Goal: Information Seeking & Learning: Stay updated

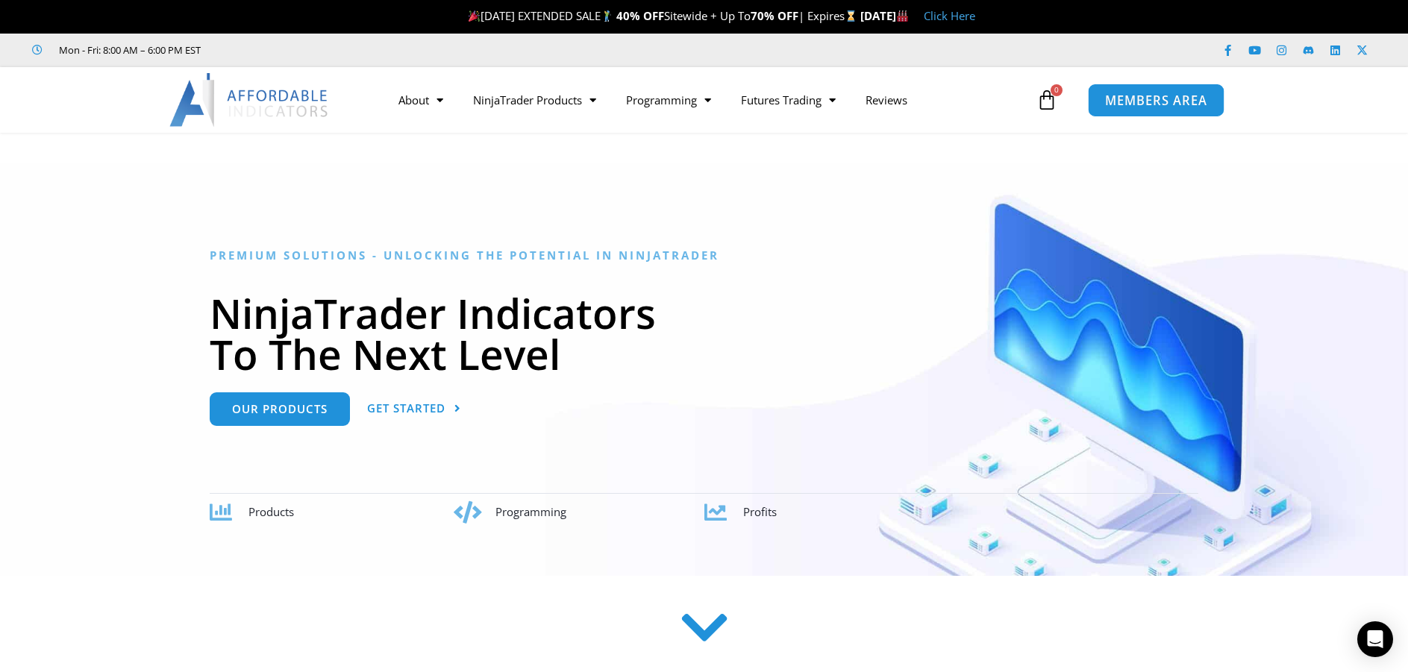
click at [1139, 105] on span "MEMBERS AREA" at bounding box center [1156, 100] width 102 height 13
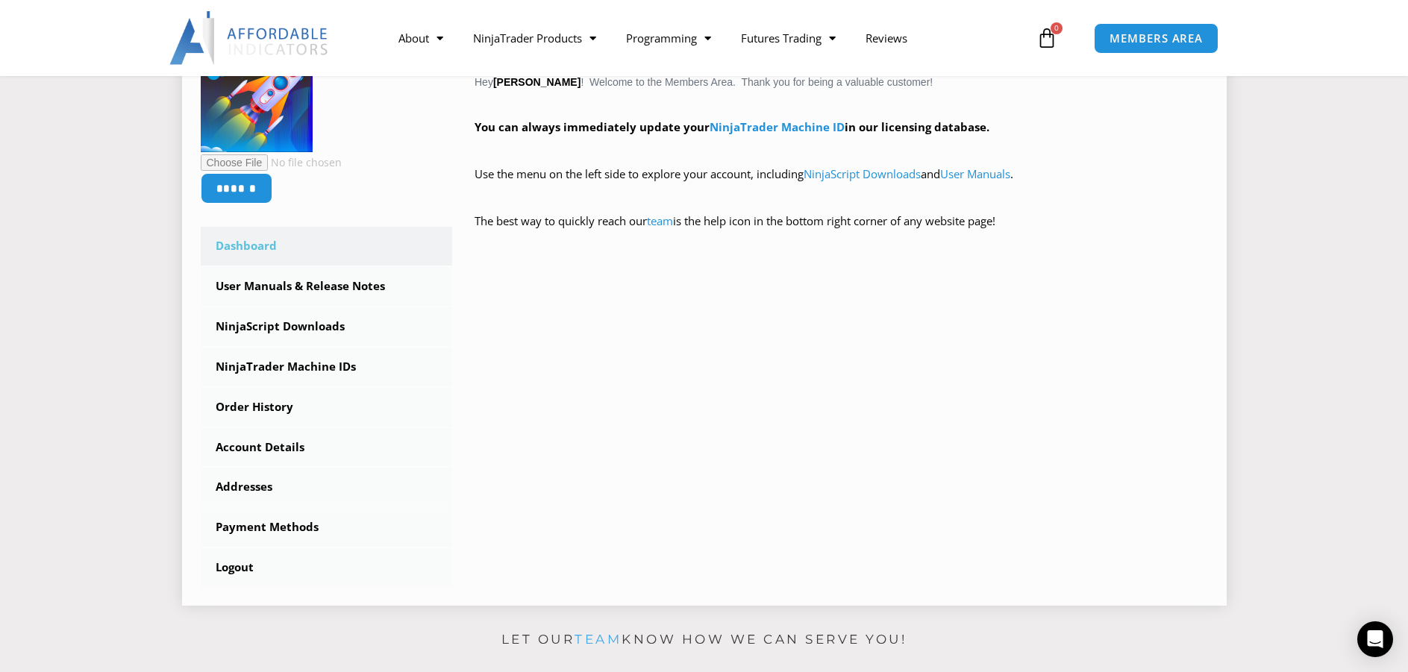
scroll to position [298, 0]
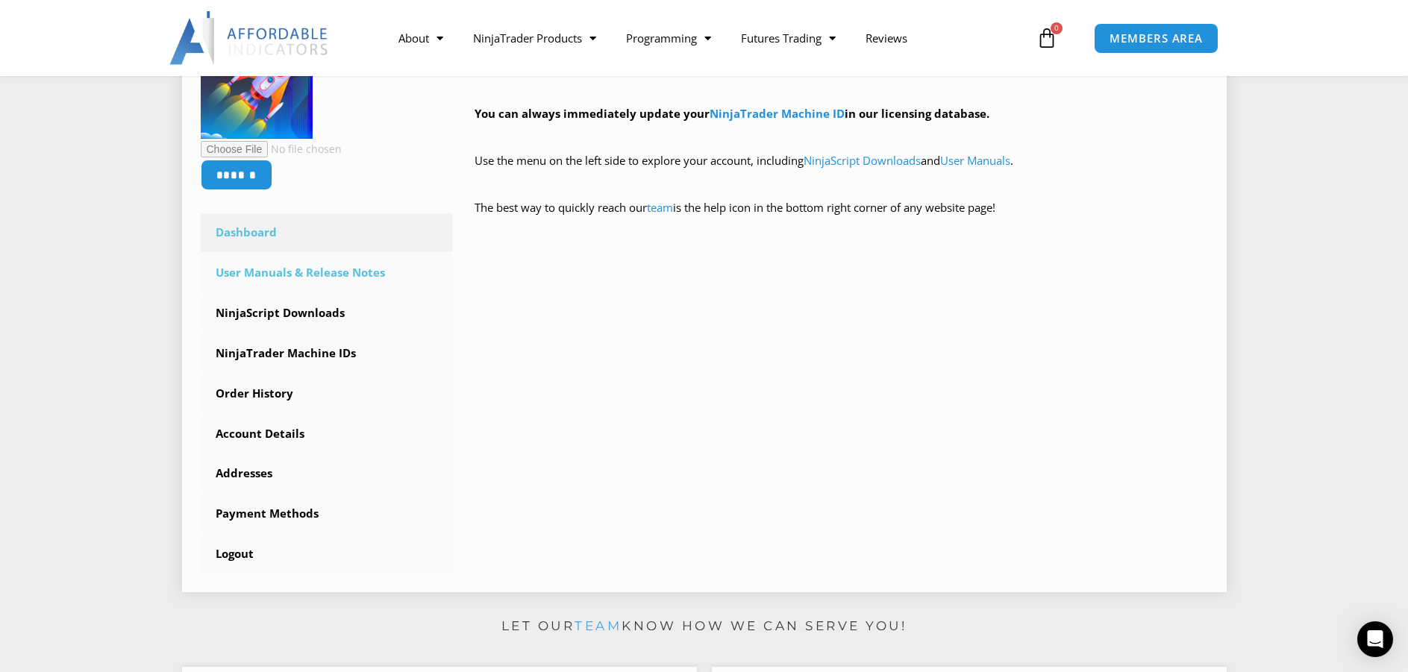
click at [301, 273] on link "User Manuals & Release Notes" at bounding box center [327, 273] width 252 height 39
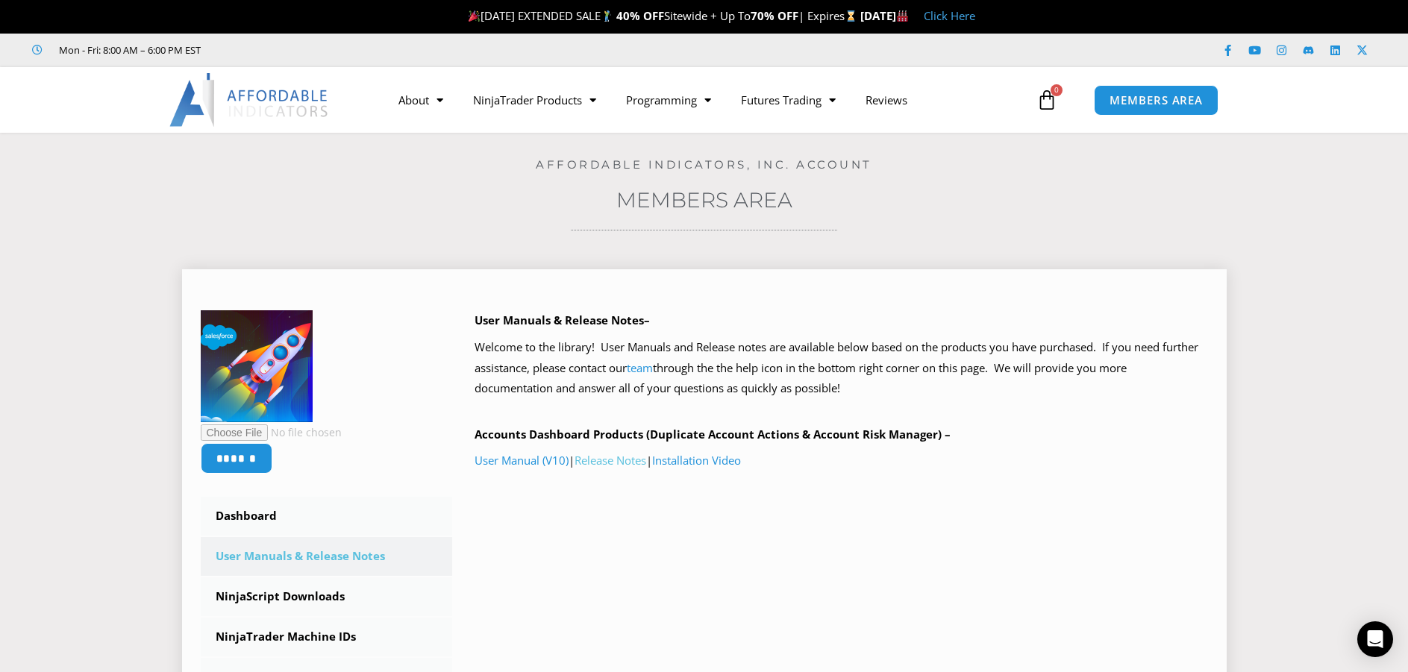
click at [615, 460] on link "Release Notes" at bounding box center [610, 460] width 72 height 15
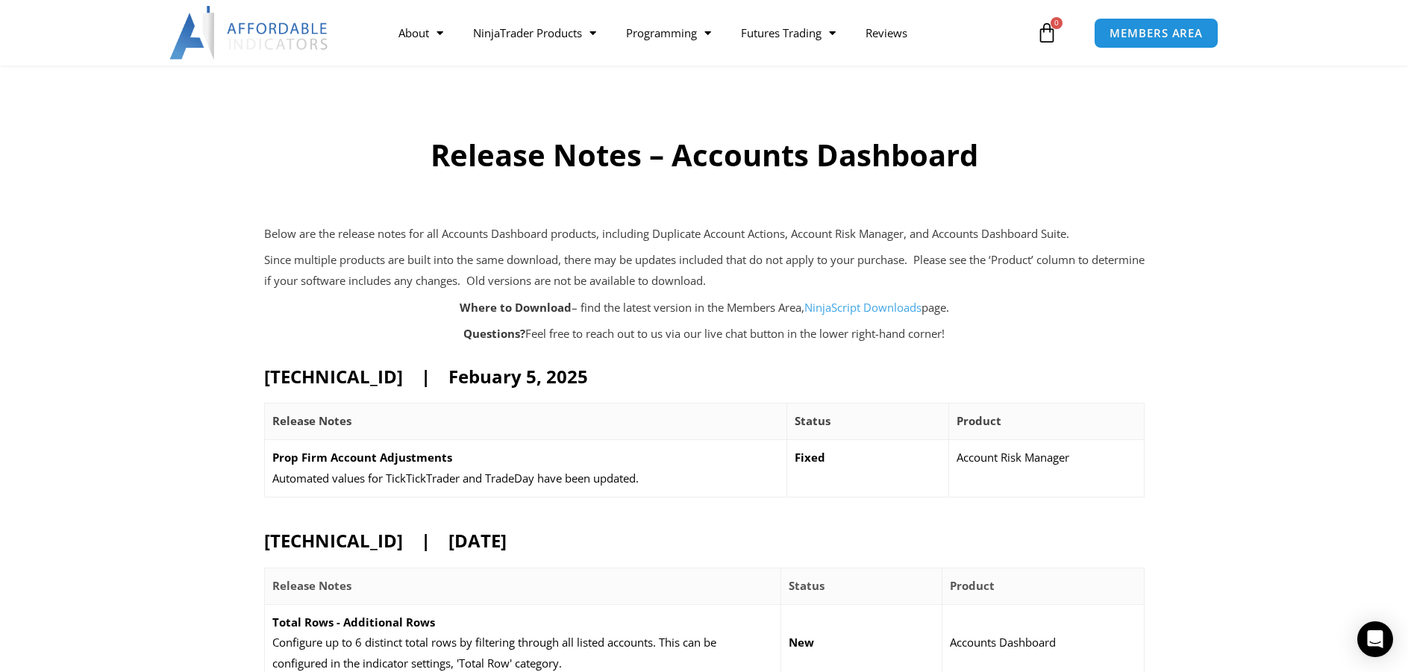
scroll to position [75, 0]
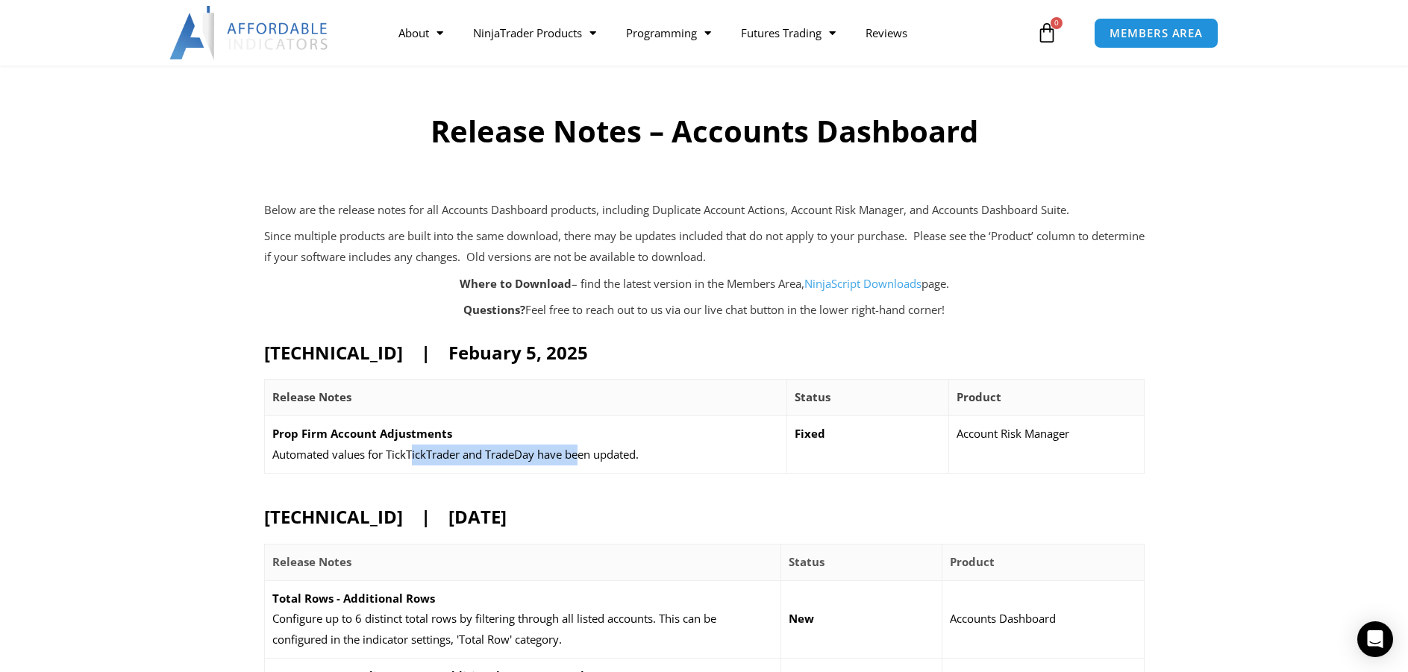
drag, startPoint x: 412, startPoint y: 457, endPoint x: 584, endPoint y: 455, distance: 172.3
click at [584, 455] on p "Automated values for TickTickTrader and TradeDay have been updated." at bounding box center [525, 455] width 507 height 21
click at [613, 456] on p "Automated values for TickTickTrader and TradeDay have been updated." at bounding box center [525, 455] width 507 height 21
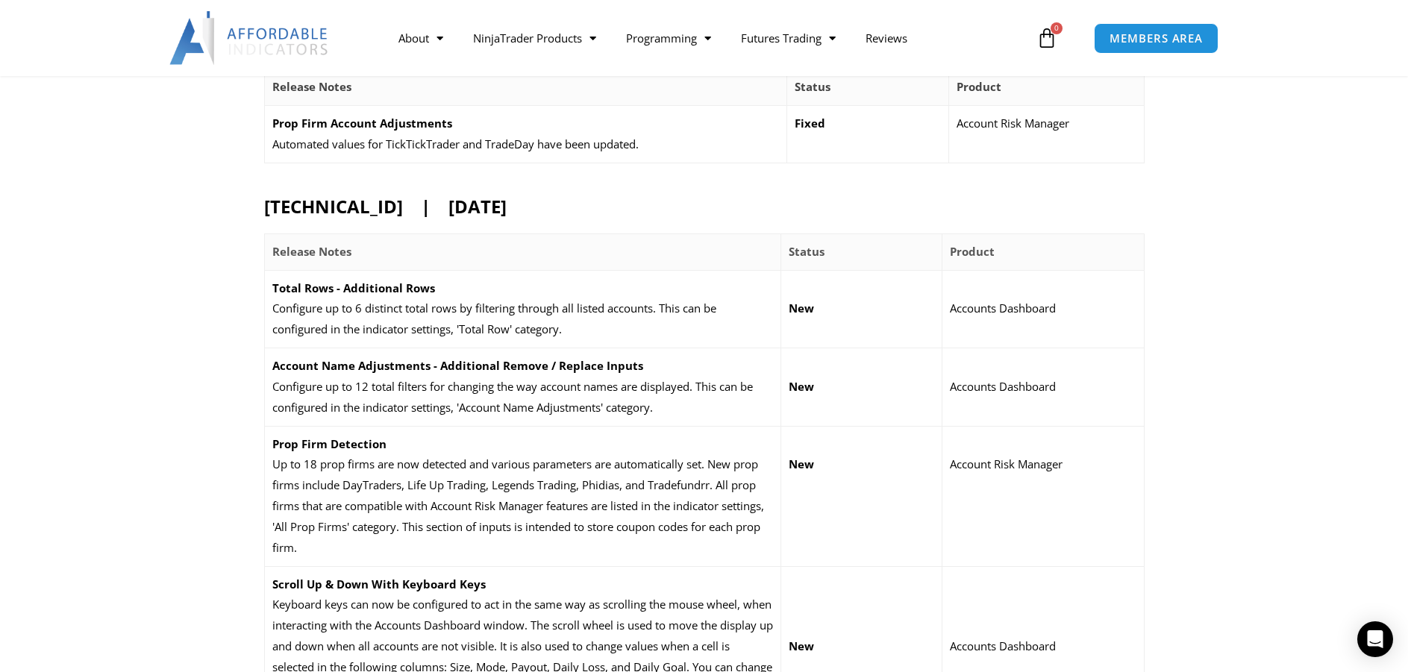
scroll to position [373, 0]
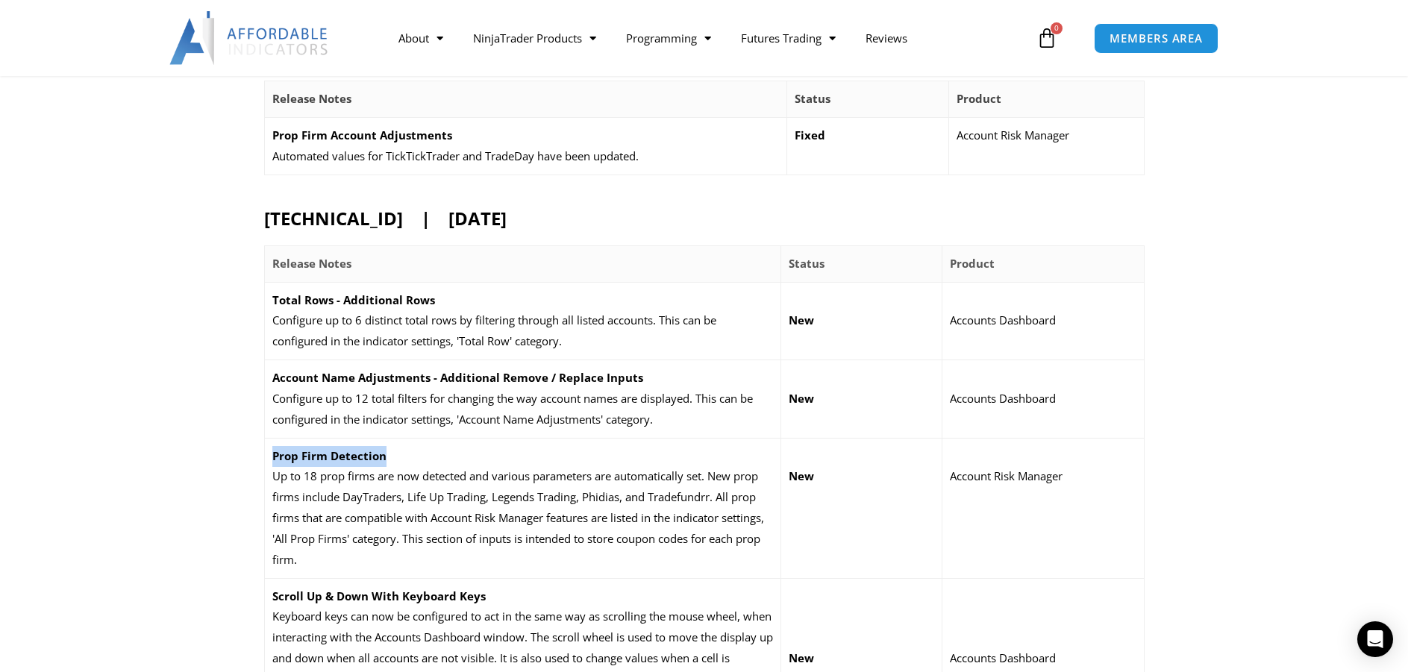
drag, startPoint x: 386, startPoint y: 450, endPoint x: 273, endPoint y: 453, distance: 113.4
click at [273, 453] on p "Prop Firm Detection" at bounding box center [522, 456] width 501 height 21
